Goal: Obtain resource: Download file/media

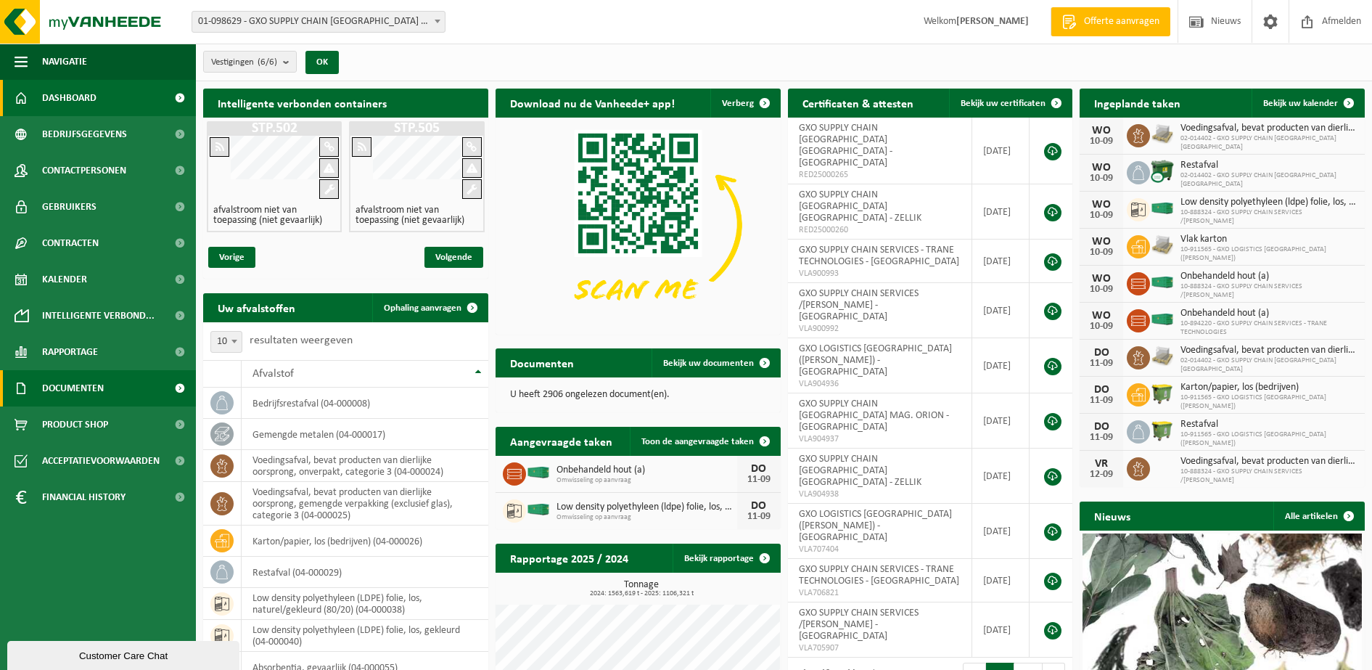
click at [93, 392] on span "Documenten" at bounding box center [73, 388] width 62 height 36
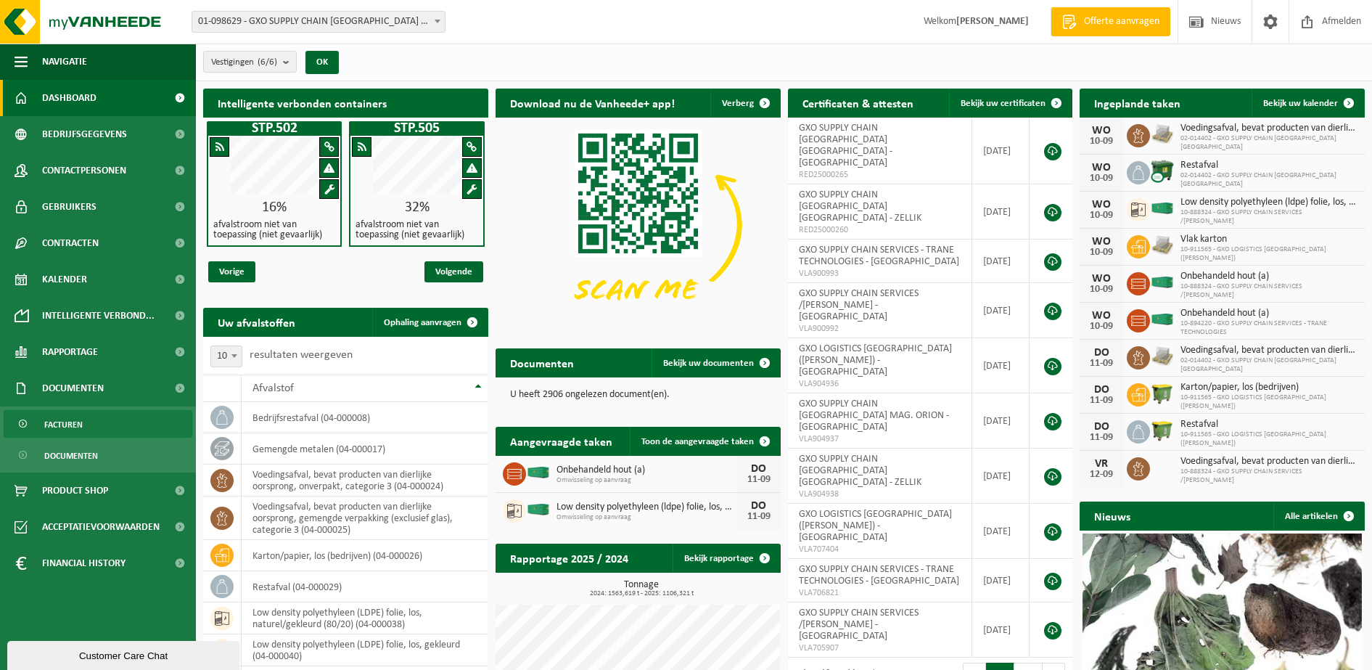
click at [75, 416] on span "Facturen" at bounding box center [63, 425] width 38 height 28
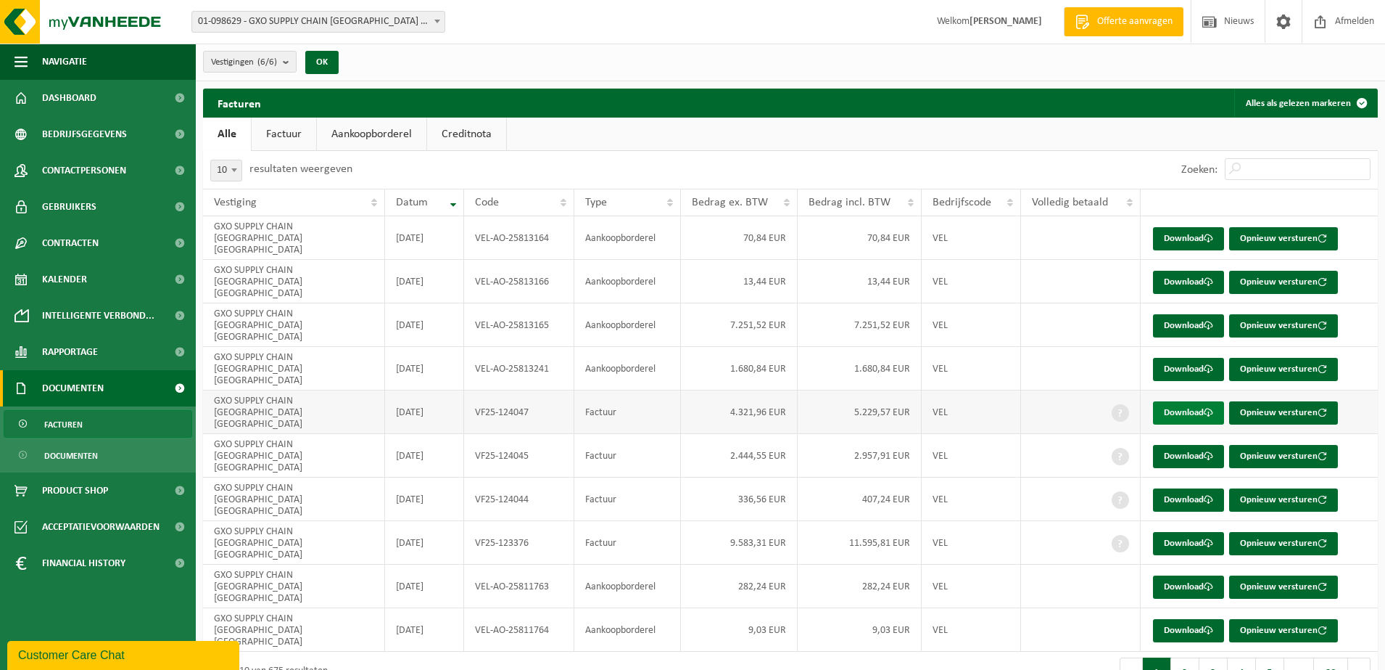
click at [1186, 401] on link "Download" at bounding box center [1188, 412] width 71 height 23
click at [1195, 445] on link "Download" at bounding box center [1188, 456] width 71 height 23
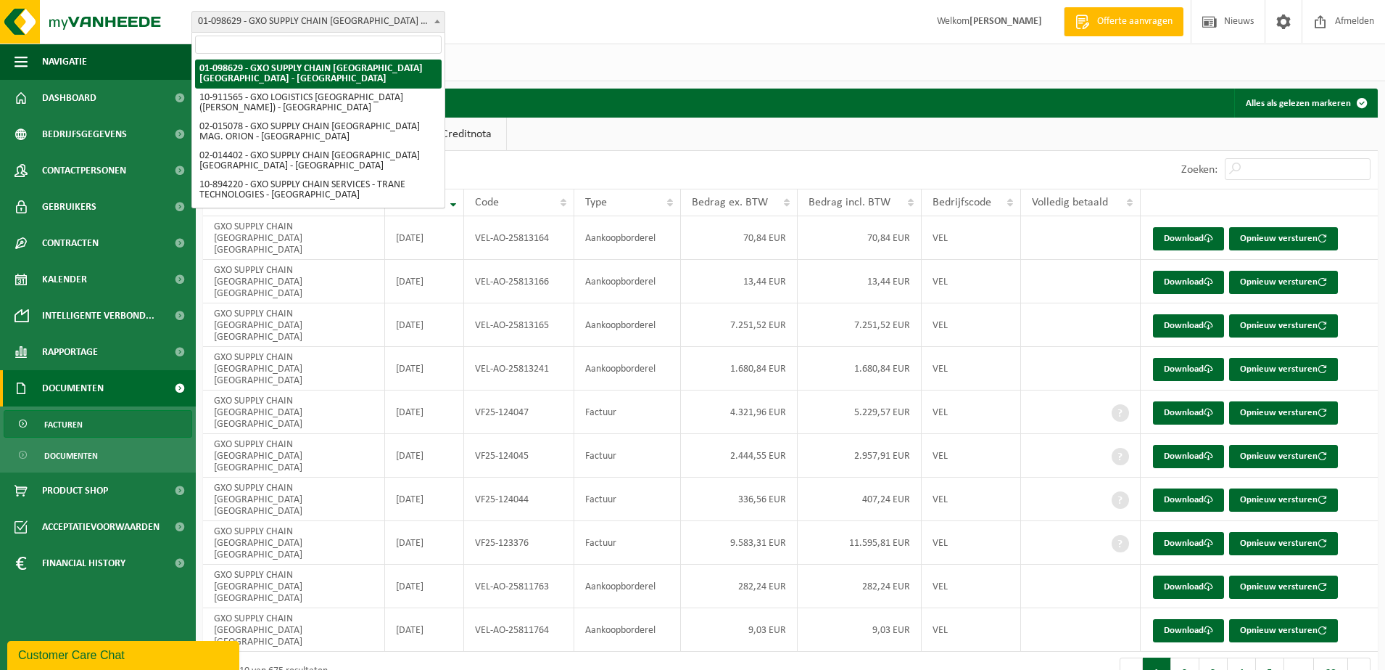
click at [436, 25] on span at bounding box center [437, 21] width 15 height 19
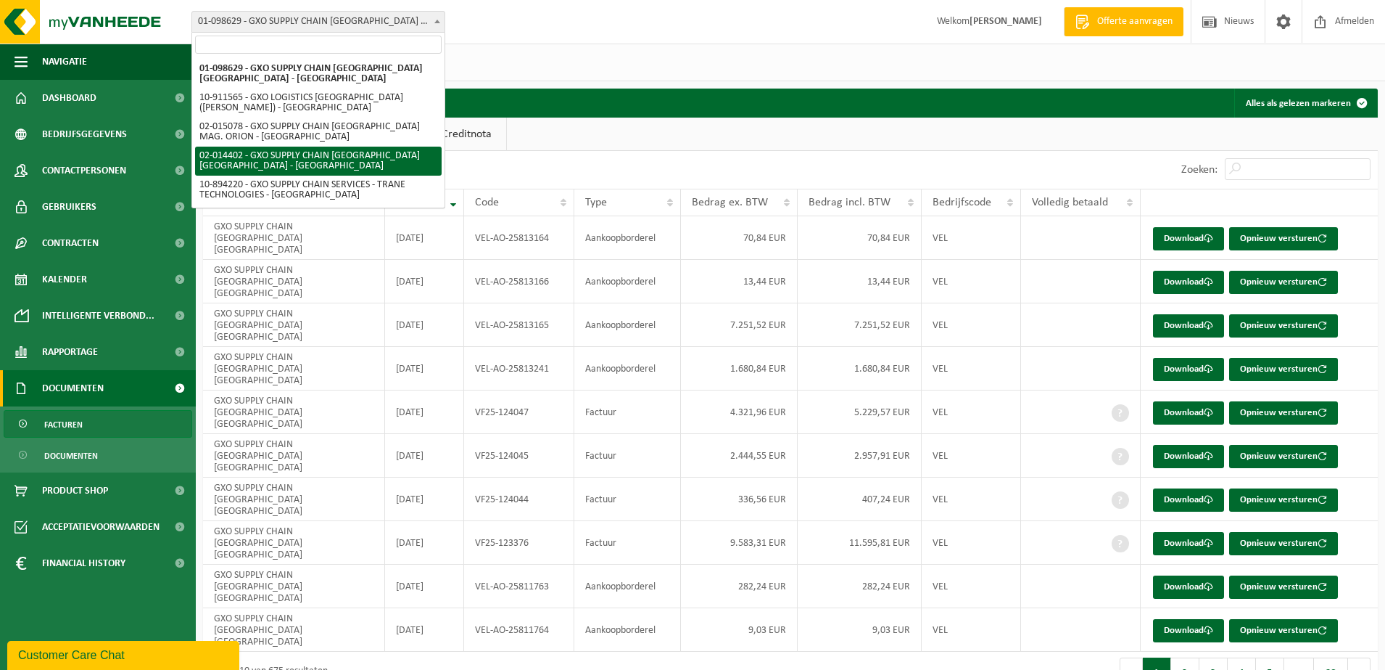
scroll to position [91, 0]
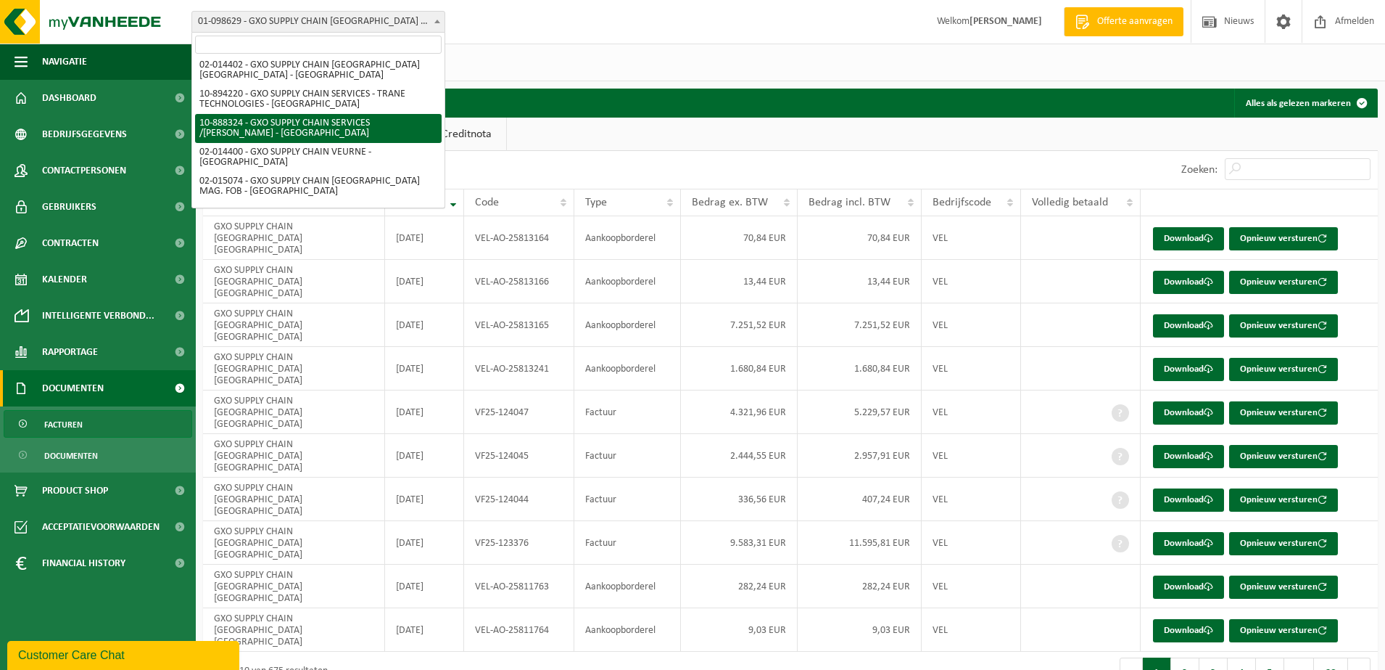
select select "113461"
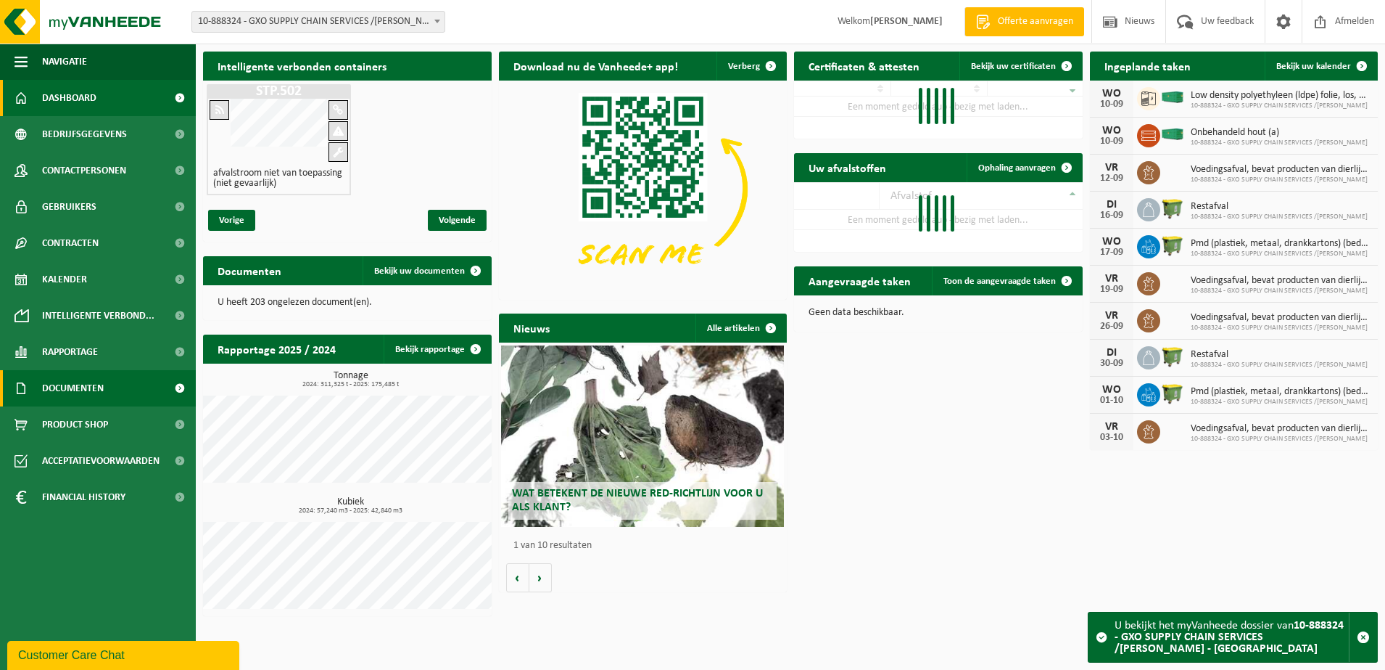
click at [99, 383] on span "Documenten" at bounding box center [73, 388] width 62 height 36
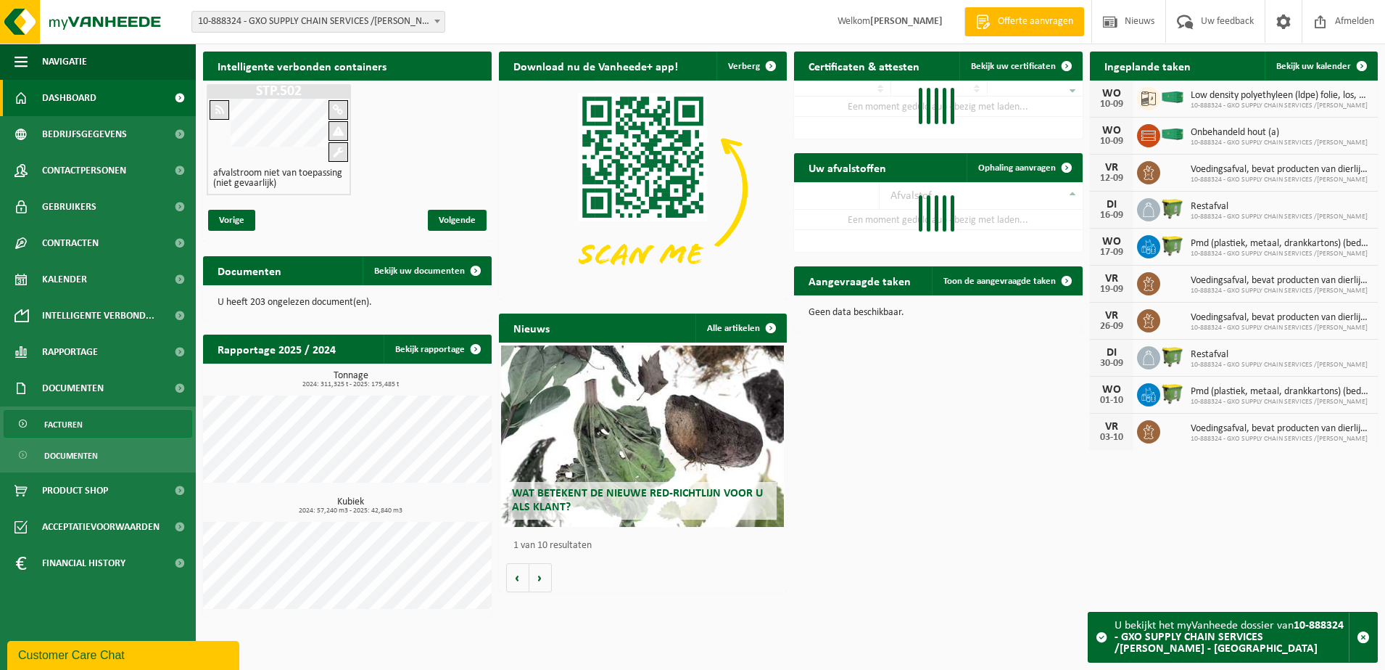
click at [73, 424] on span "Facturen" at bounding box center [63, 425] width 38 height 28
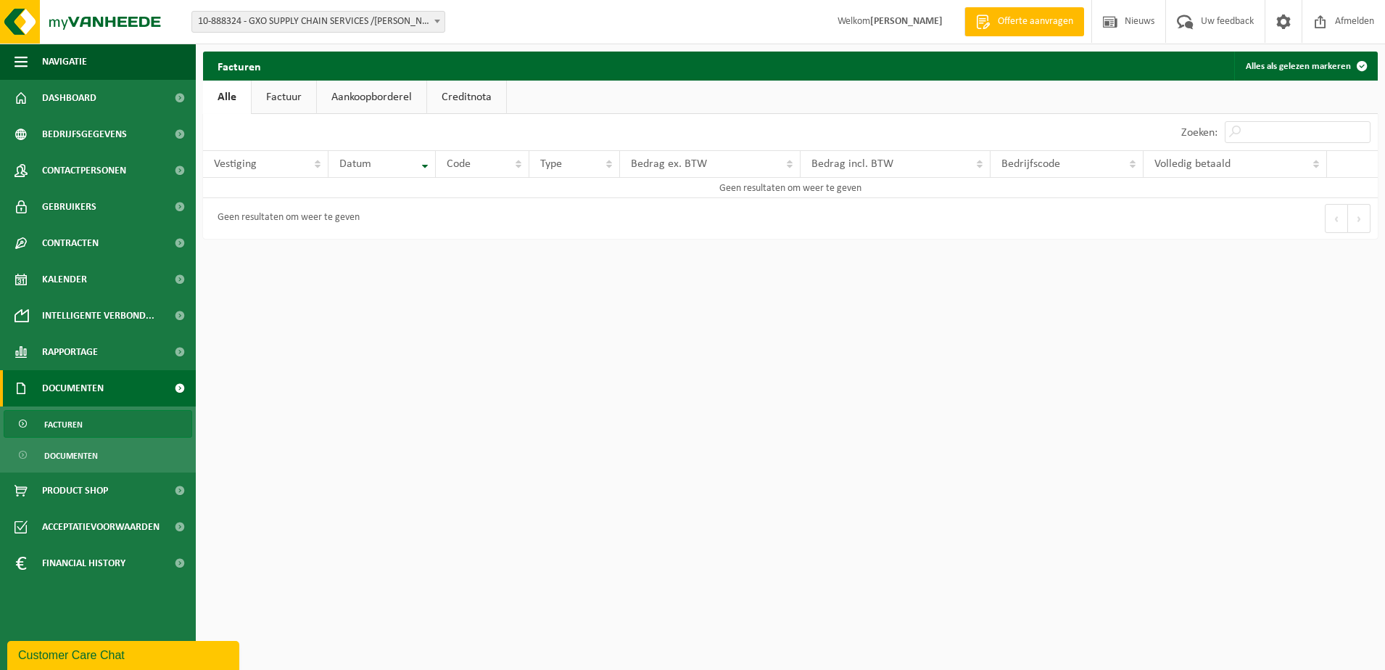
click at [291, 98] on link "Factuur" at bounding box center [284, 97] width 65 height 33
click at [86, 421] on link "Facturen" at bounding box center [98, 424] width 189 height 28
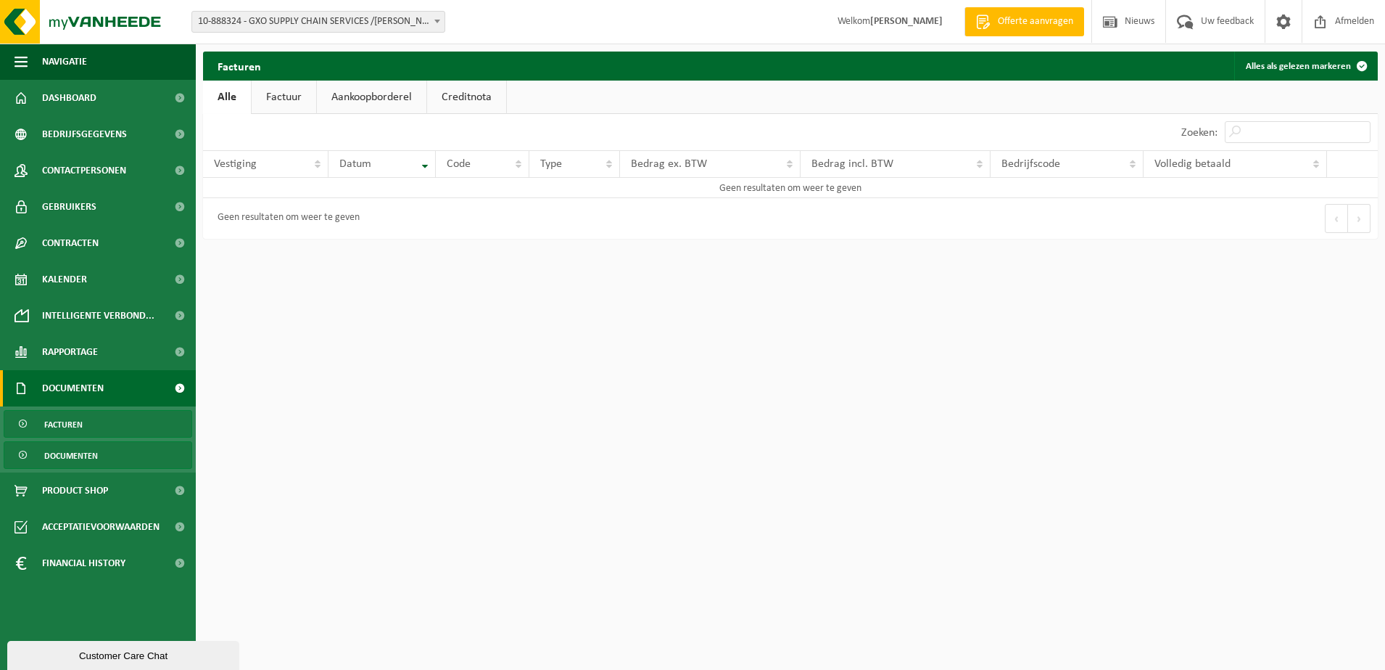
click at [78, 459] on span "Documenten" at bounding box center [71, 456] width 54 height 28
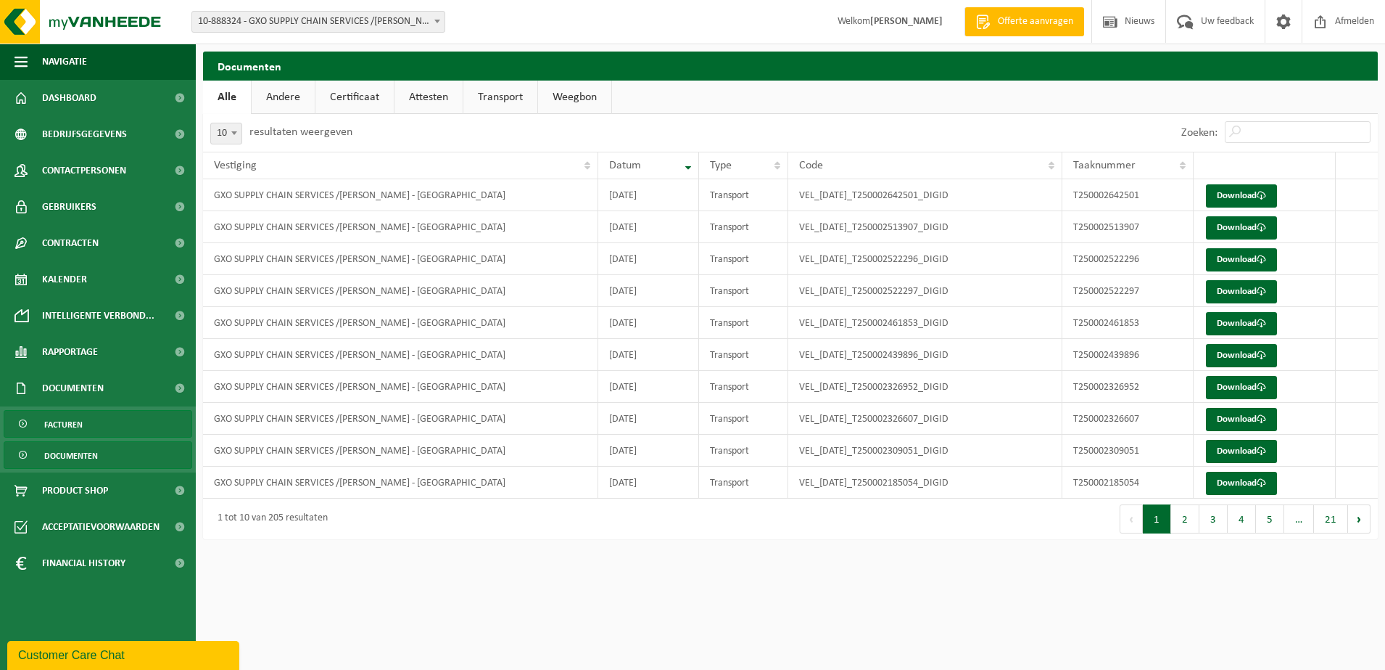
click at [67, 429] on span "Facturen" at bounding box center [63, 425] width 38 height 28
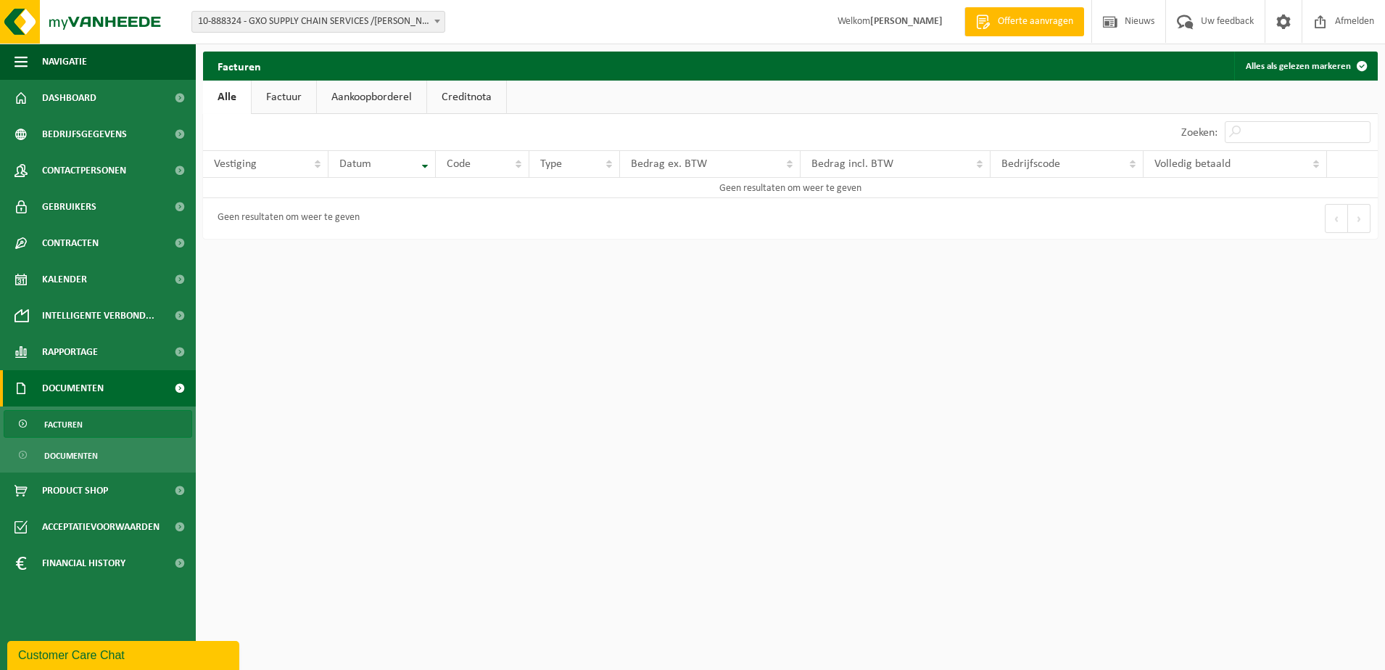
click at [291, 99] on link "Factuur" at bounding box center [284, 97] width 65 height 33
click at [76, 420] on span "Facturen" at bounding box center [63, 425] width 38 height 28
click at [297, 96] on link "Factuur" at bounding box center [284, 97] width 65 height 33
click at [400, 103] on link "Aankoopborderel" at bounding box center [373, 97] width 110 height 33
click at [474, 104] on link "Creditnota" at bounding box center [473, 97] width 79 height 33
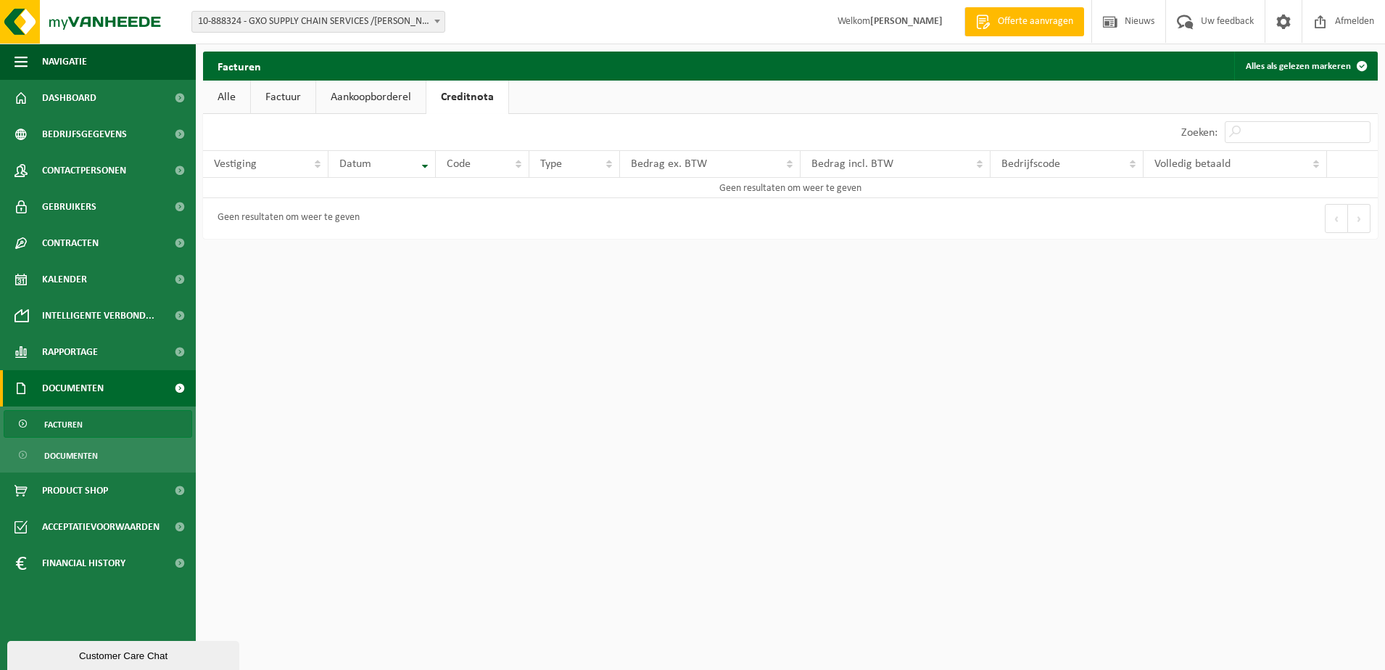
click at [54, 421] on span "Facturen" at bounding box center [63, 425] width 38 height 28
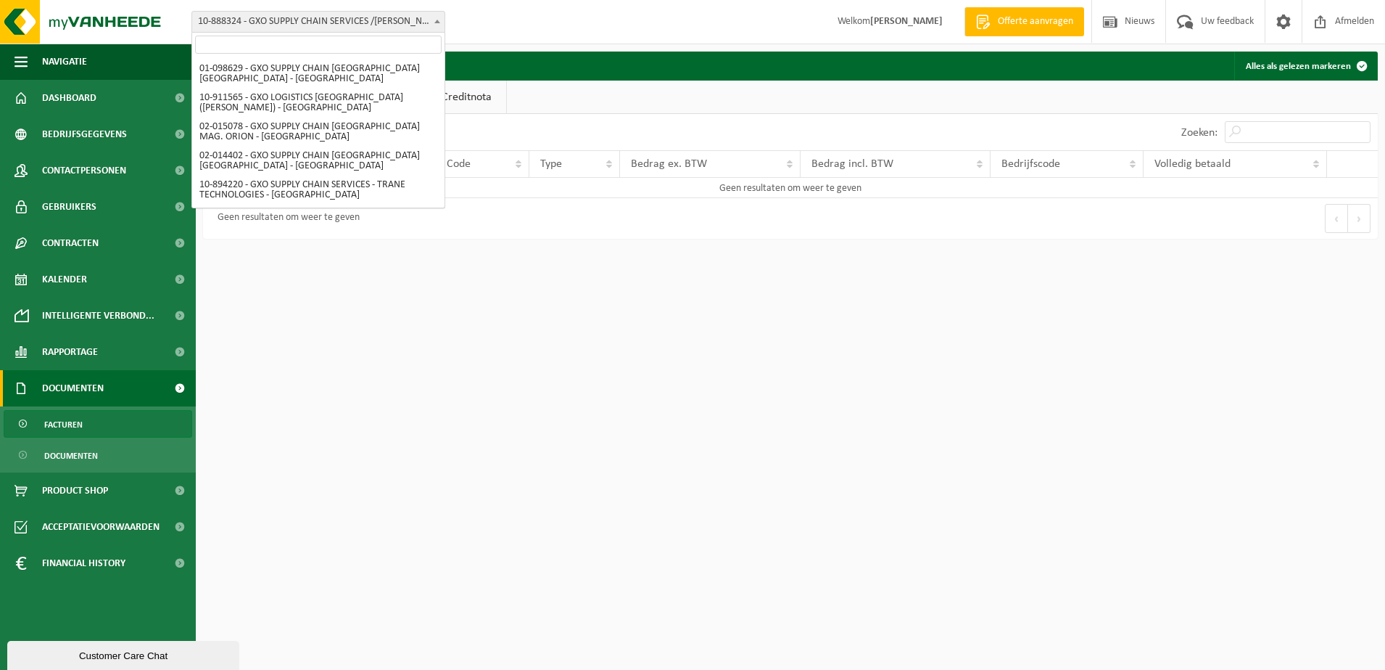
click at [442, 17] on span at bounding box center [437, 21] width 15 height 19
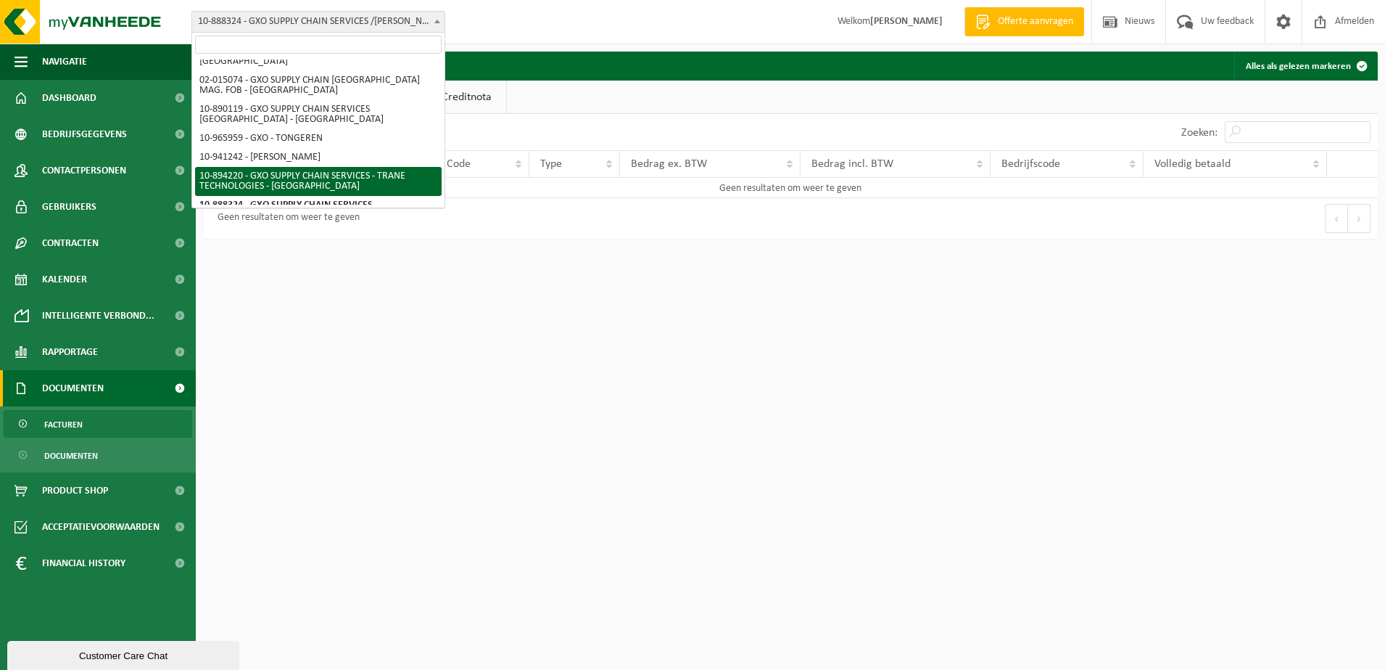
select select "116241"
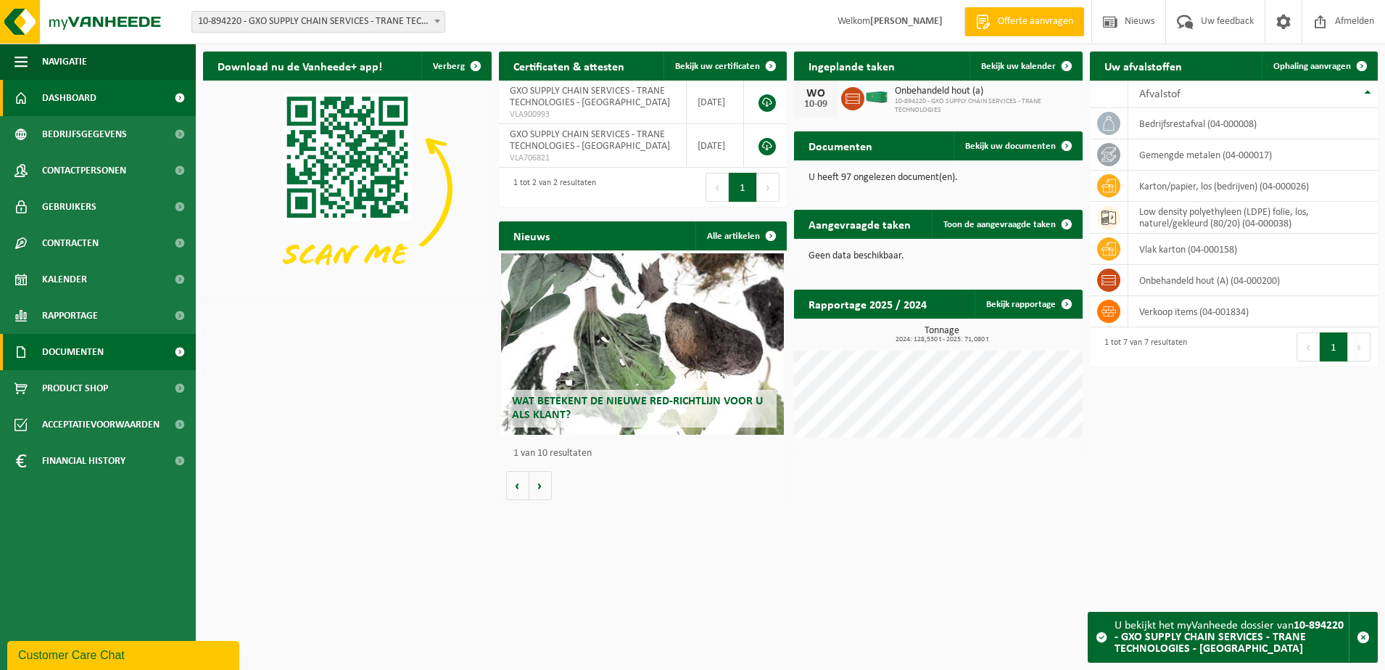
click at [66, 350] on span "Documenten" at bounding box center [73, 352] width 62 height 36
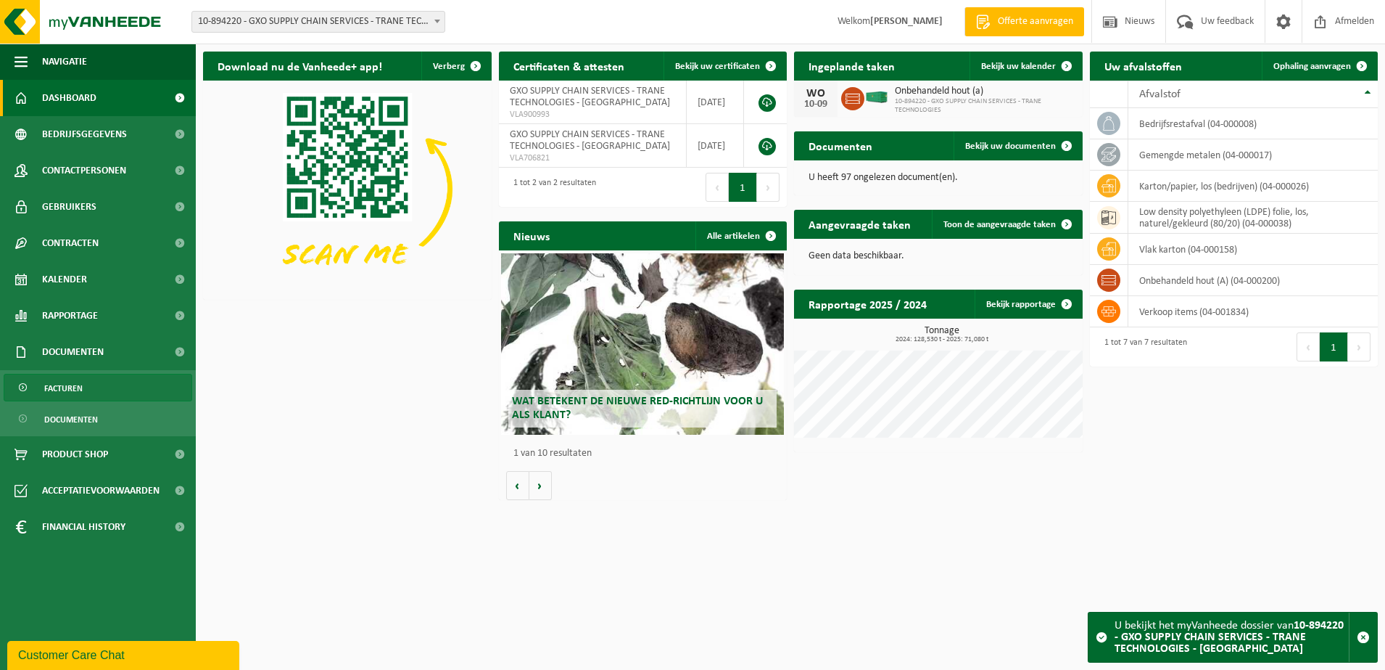
click at [63, 385] on span "Facturen" at bounding box center [63, 388] width 38 height 28
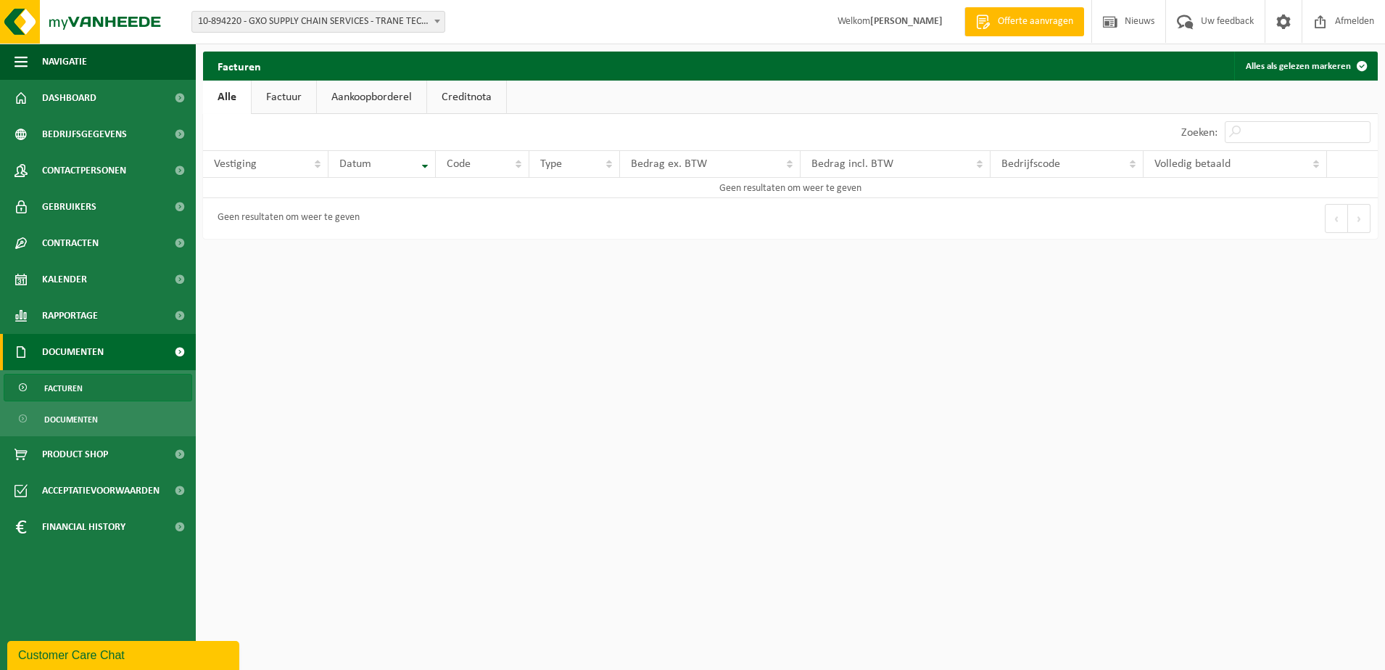
click at [291, 99] on link "Factuur" at bounding box center [284, 97] width 65 height 33
click at [386, 99] on link "Aankoopborderel" at bounding box center [373, 97] width 110 height 33
click at [63, 422] on span "Documenten" at bounding box center [71, 419] width 54 height 28
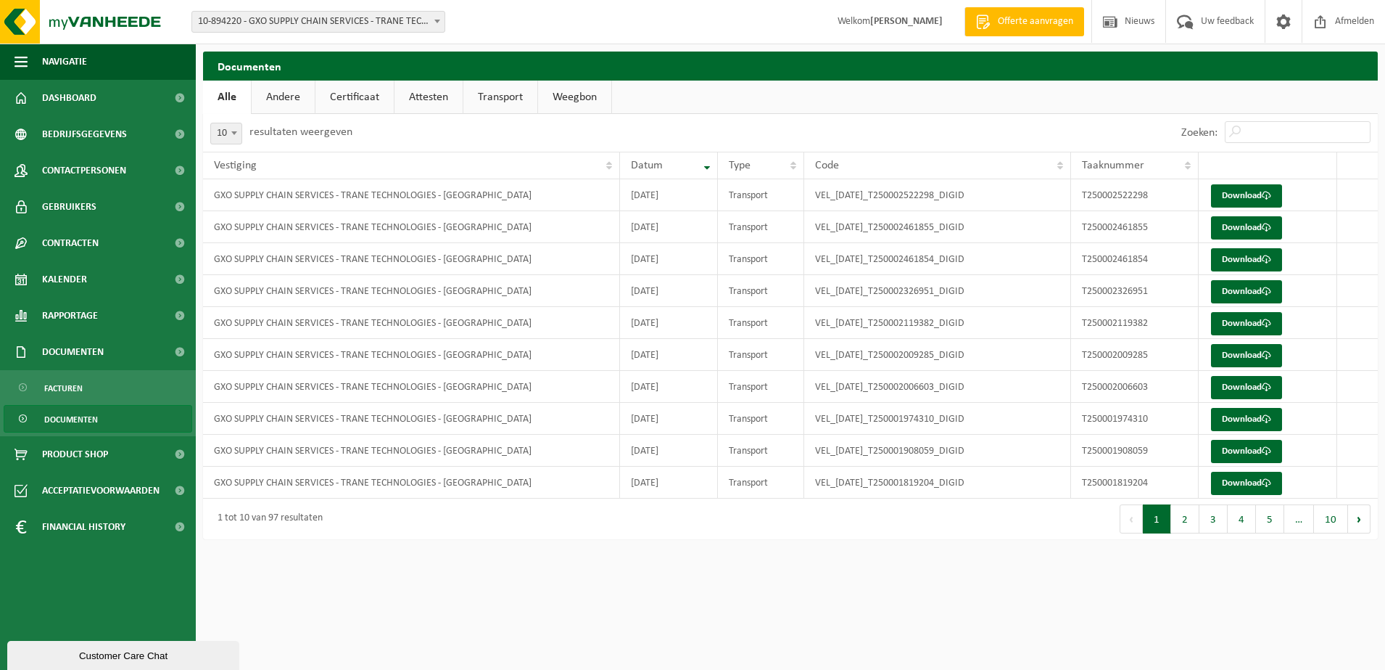
click at [291, 98] on link "Andere" at bounding box center [283, 97] width 63 height 33
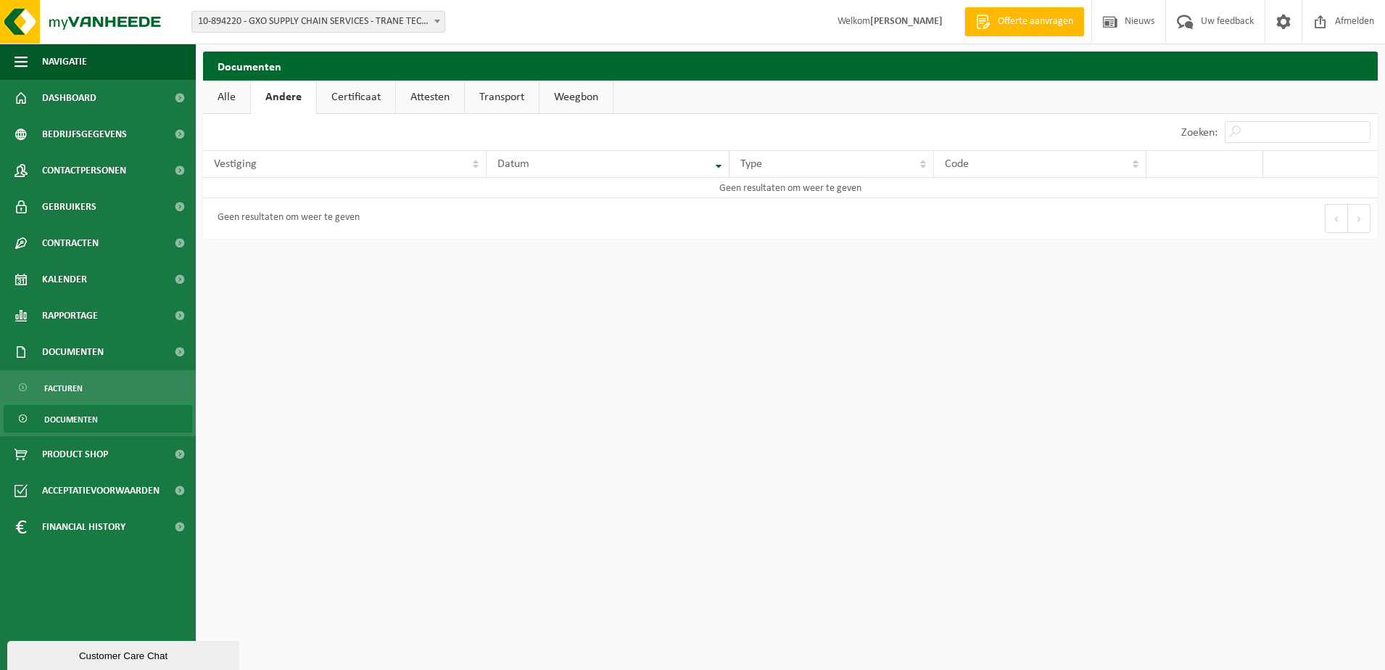
click at [379, 99] on link "Certificaat" at bounding box center [356, 97] width 78 height 33
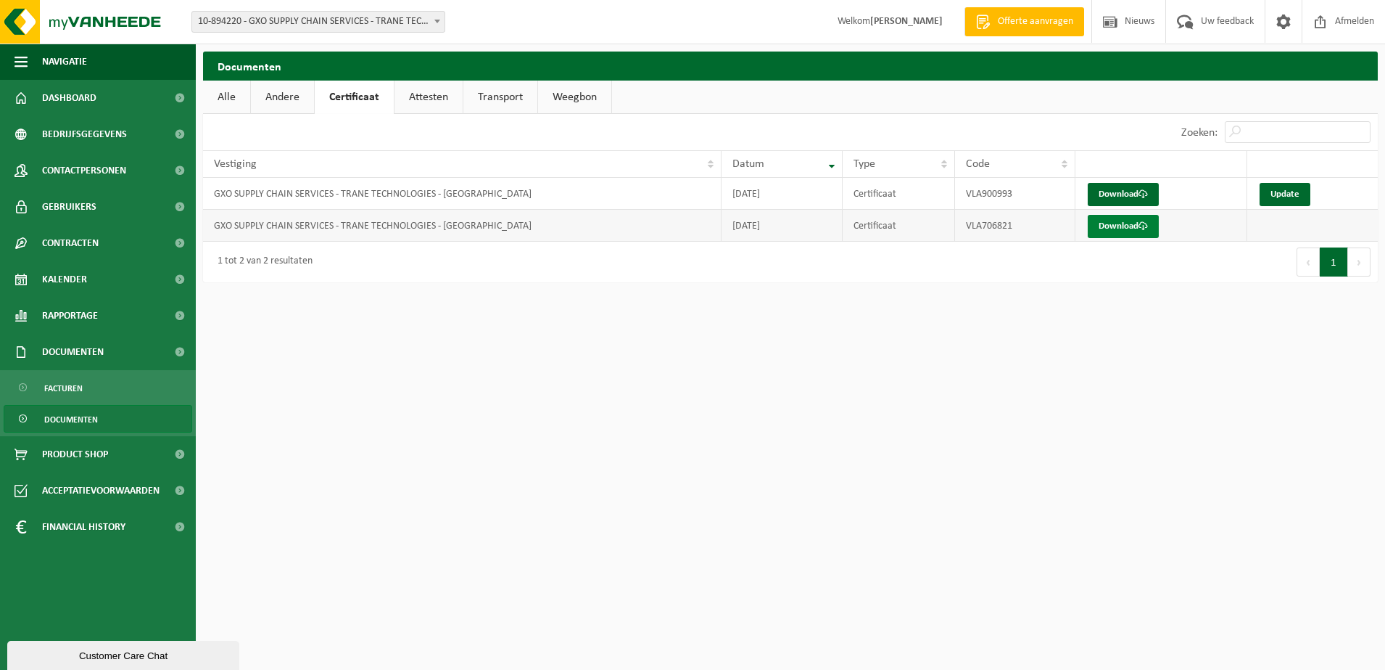
click at [1114, 226] on link "Download" at bounding box center [1123, 226] width 71 height 23
click at [449, 190] on td "GXO SUPPLY CHAIN SERVICES - TRANE TECHNOLOGIES - [GEOGRAPHIC_DATA]" at bounding box center [462, 194] width 519 height 32
click at [1132, 194] on link "Download" at bounding box center [1123, 194] width 71 height 23
click at [81, 62] on span "Navigatie" at bounding box center [64, 62] width 45 height 36
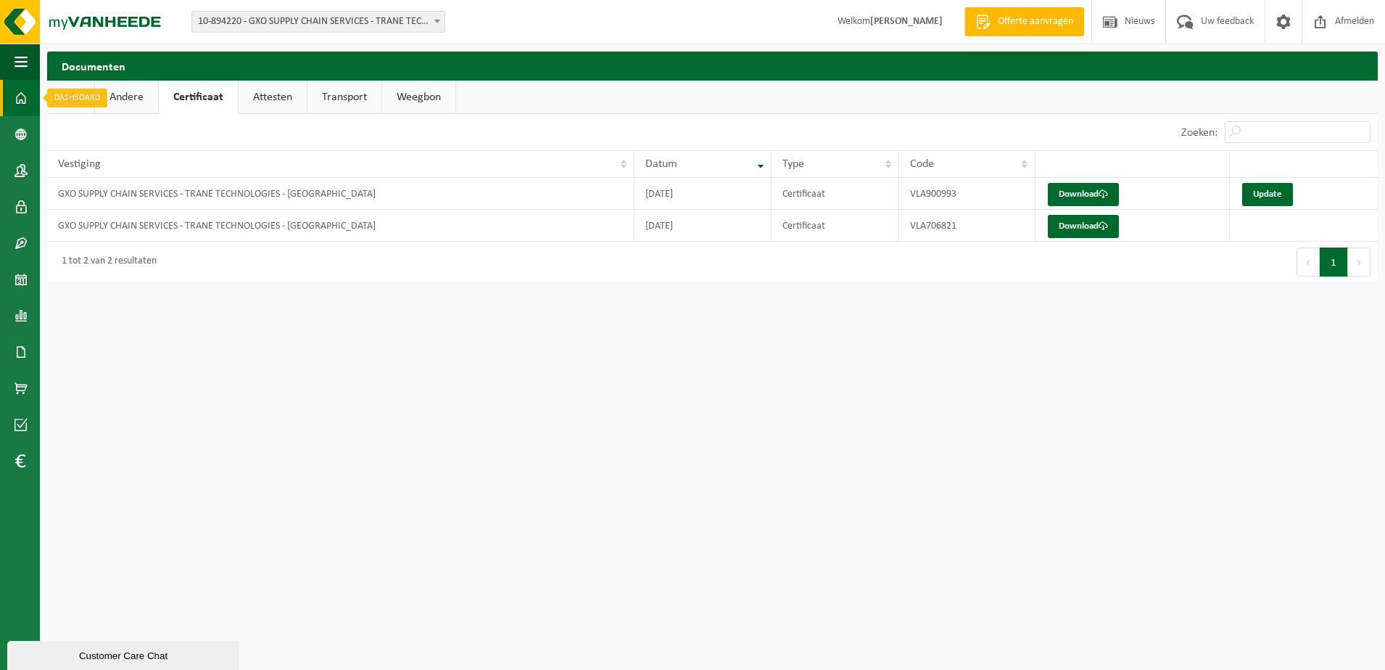
click at [21, 101] on span at bounding box center [21, 98] width 13 height 36
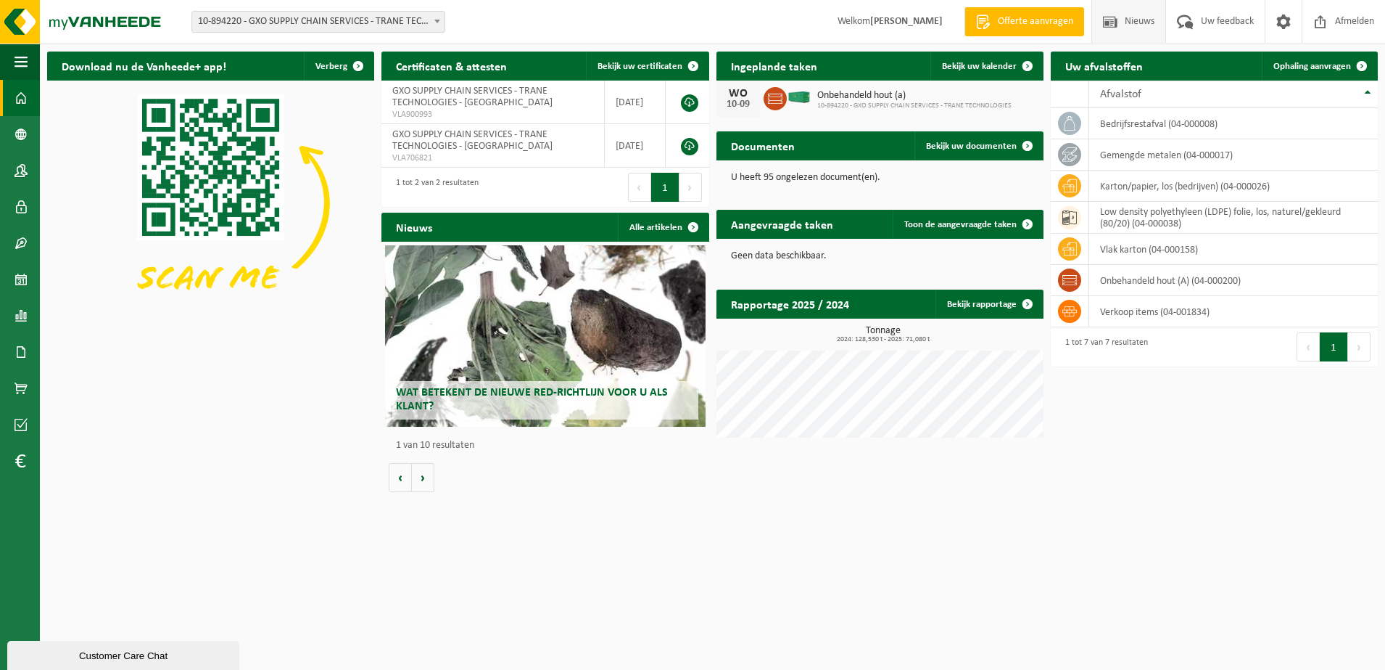
click at [1134, 23] on span "Nieuws" at bounding box center [1139, 21] width 37 height 43
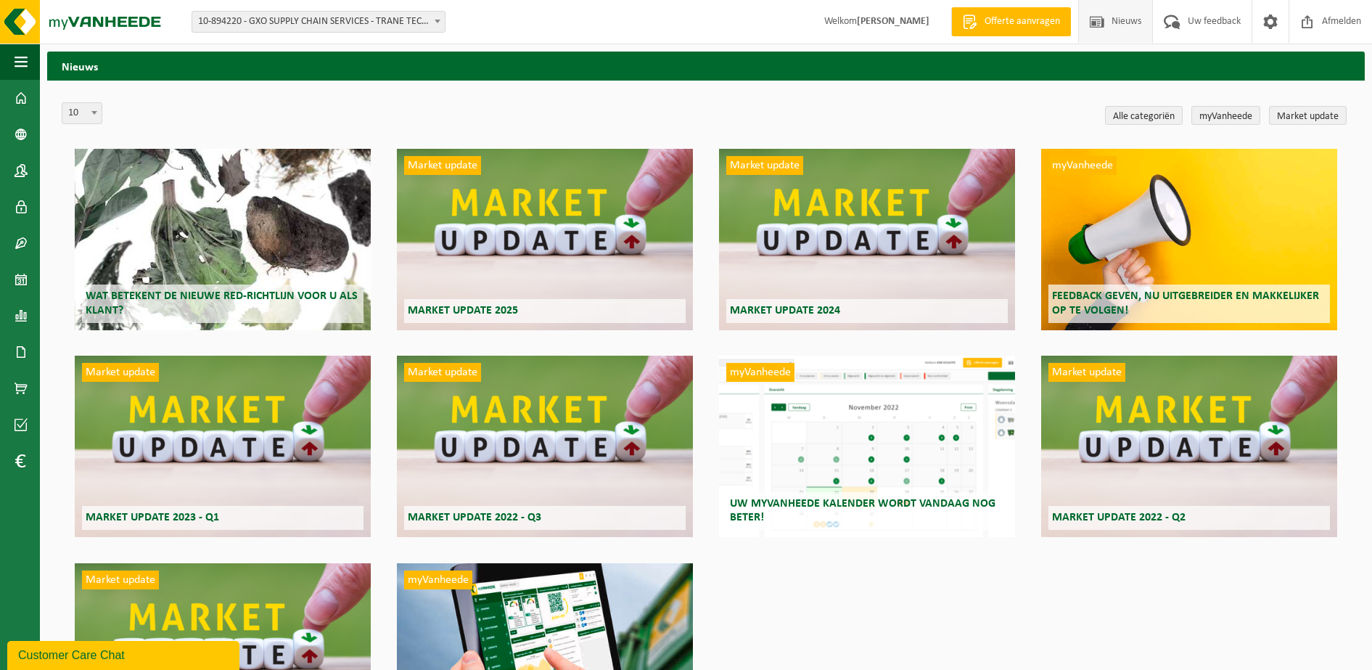
click at [830, 308] on span "Market update 2024" at bounding box center [785, 311] width 110 height 12
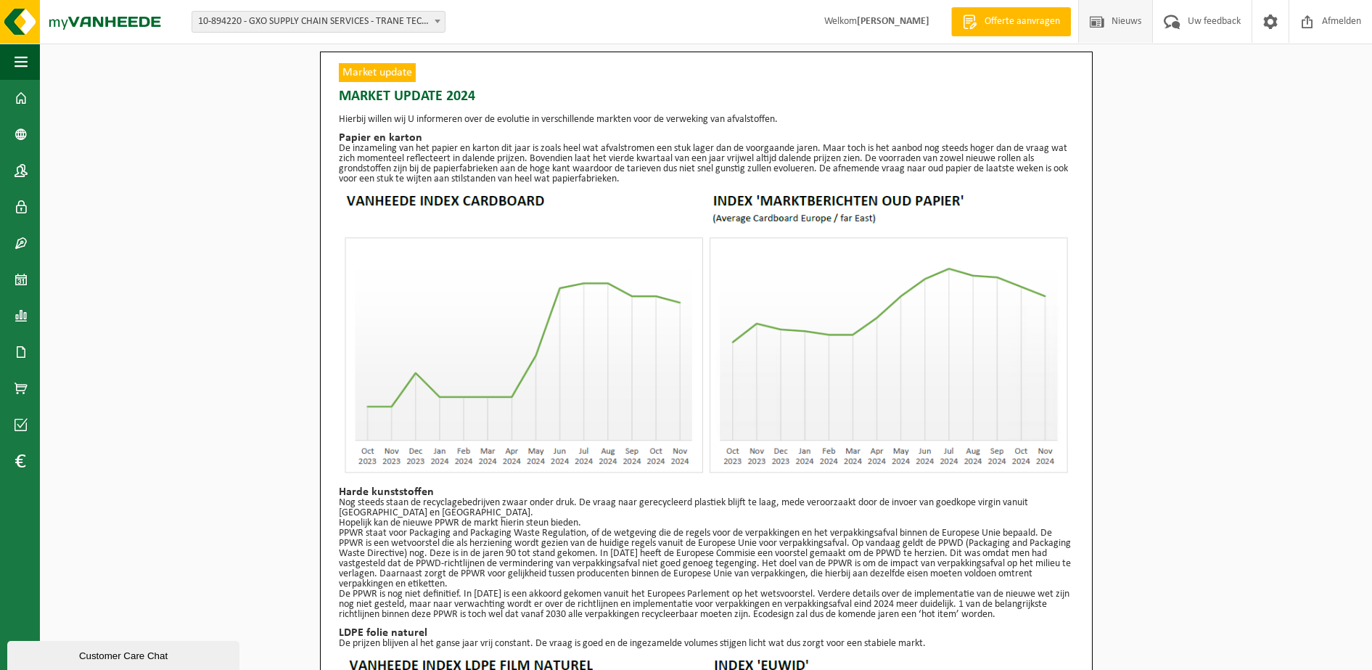
click at [1124, 25] on span "Nieuws" at bounding box center [1126, 21] width 37 height 43
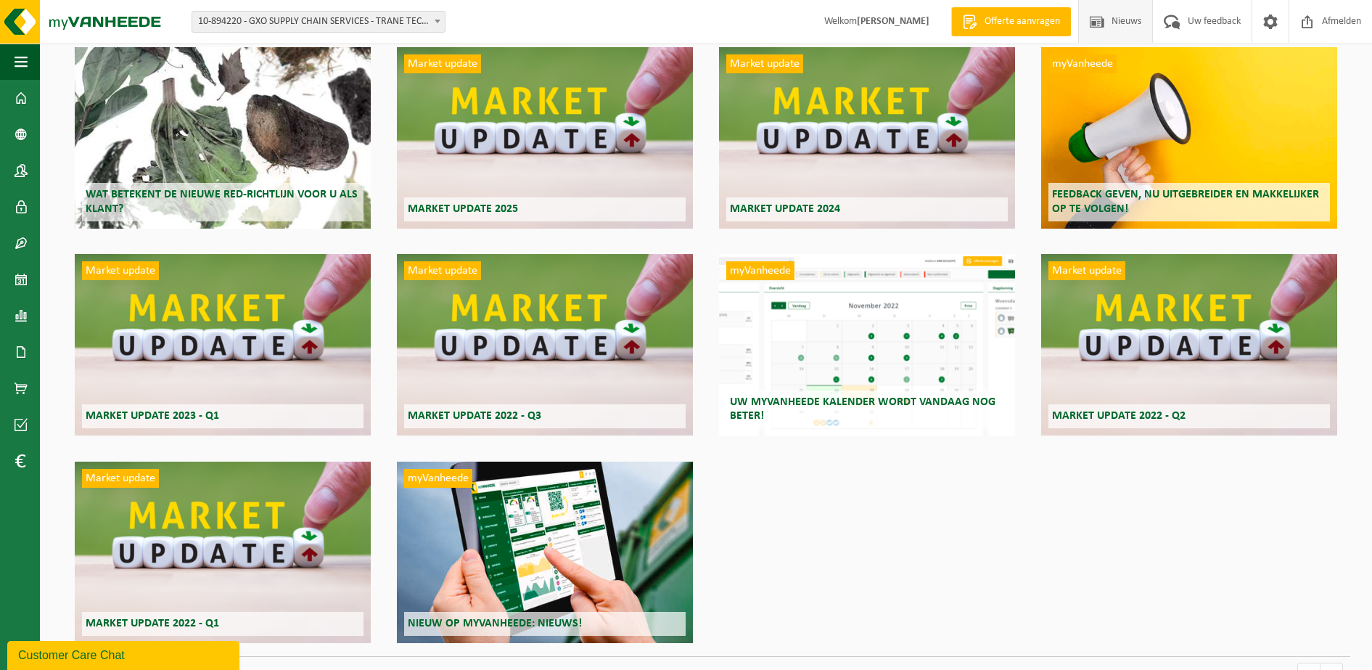
scroll to position [59, 0]
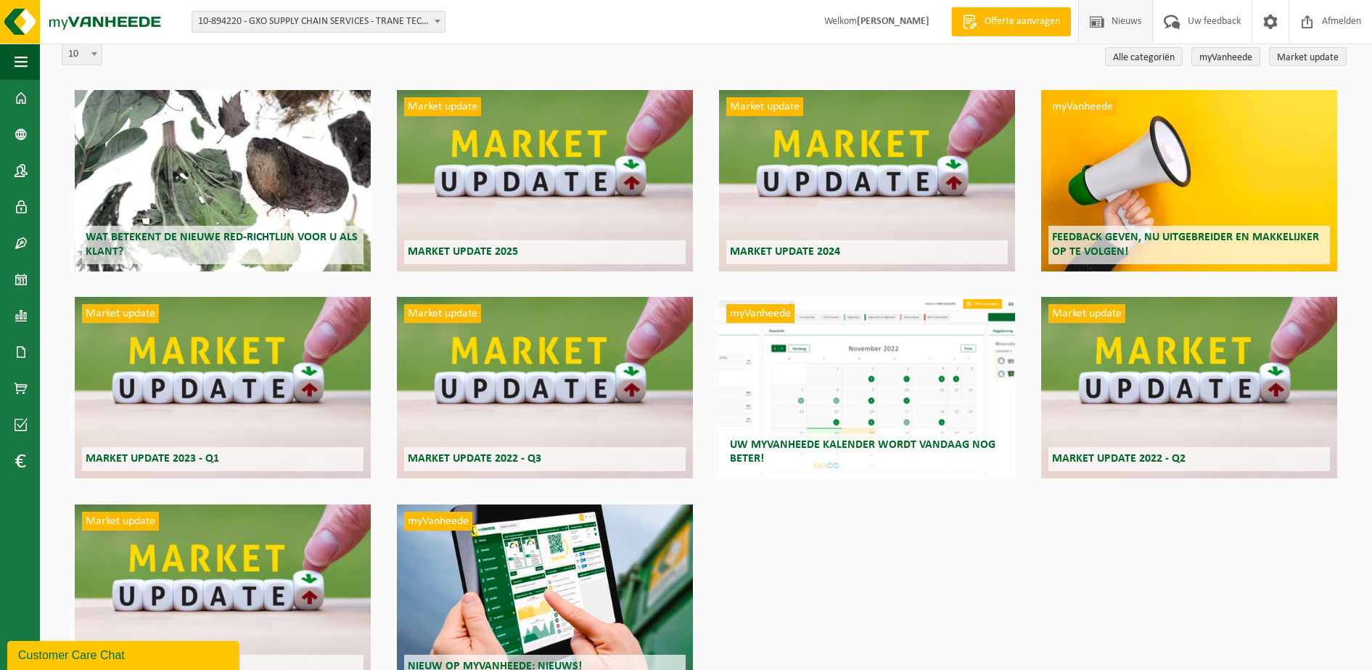
click at [533, 250] on h2 "Market update 2025" at bounding box center [544, 252] width 281 height 24
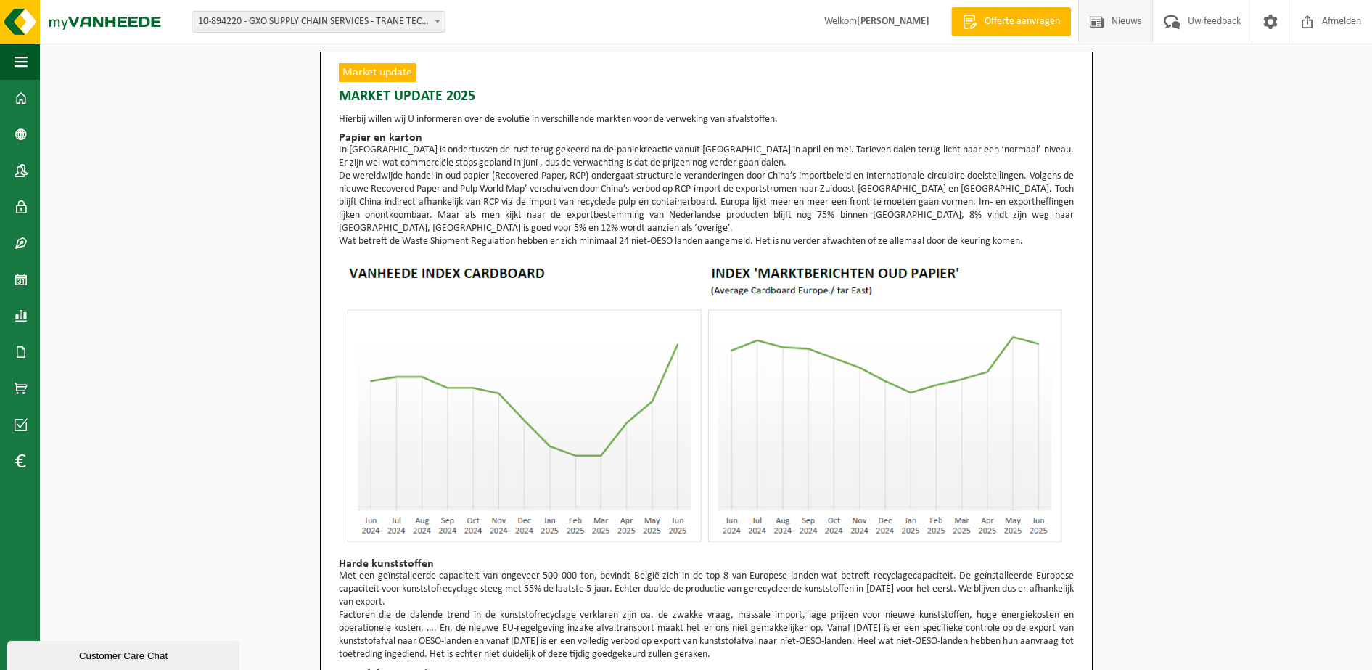
click at [1127, 23] on span "Nieuws" at bounding box center [1126, 21] width 37 height 43
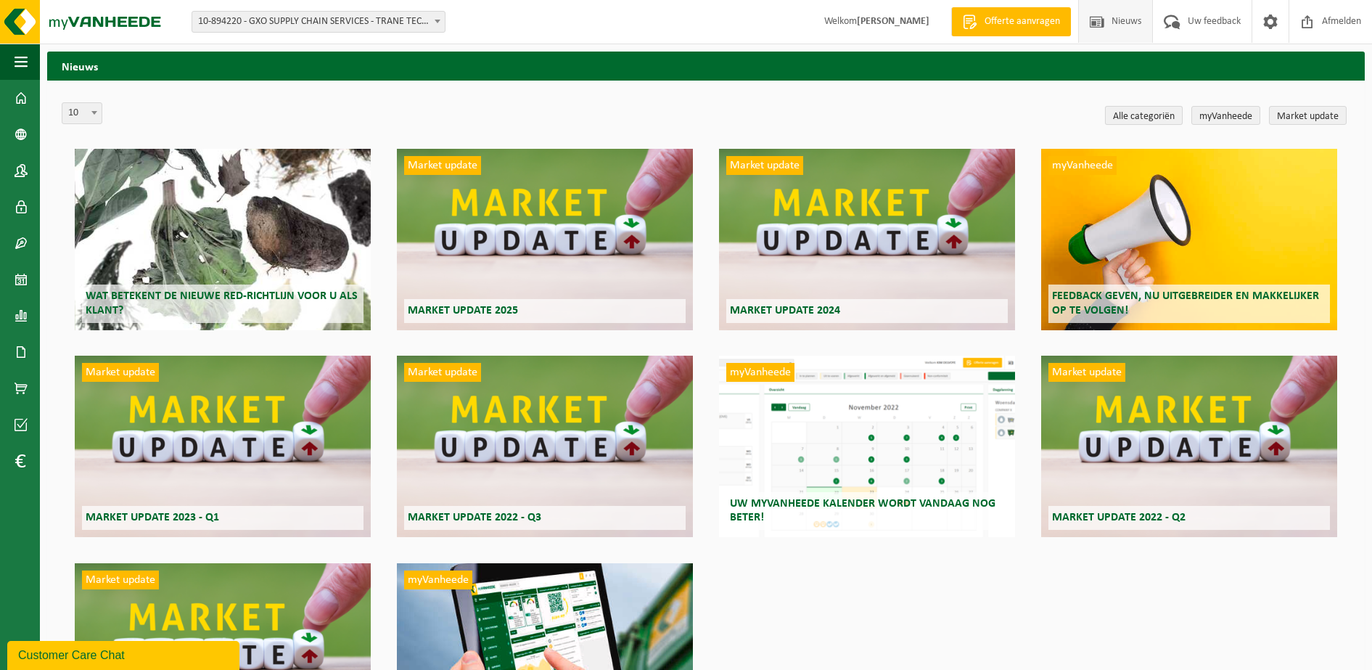
click at [1132, 112] on link "Alle categoriën" at bounding box center [1144, 115] width 78 height 19
click at [267, 299] on span "Wat betekent de nieuwe RED-richtlijn voor u als klant?" at bounding box center [222, 302] width 272 height 25
